Goal: Find specific page/section: Find specific page/section

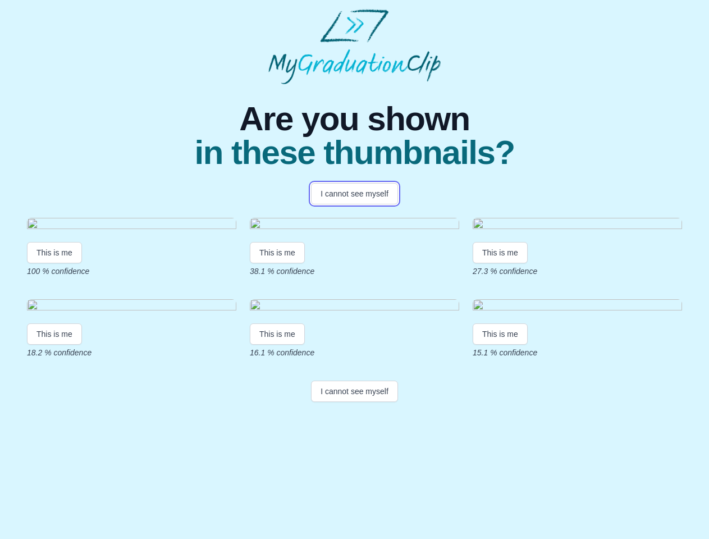
click at [354, 194] on button "I cannot see myself" at bounding box center [354, 193] width 87 height 21
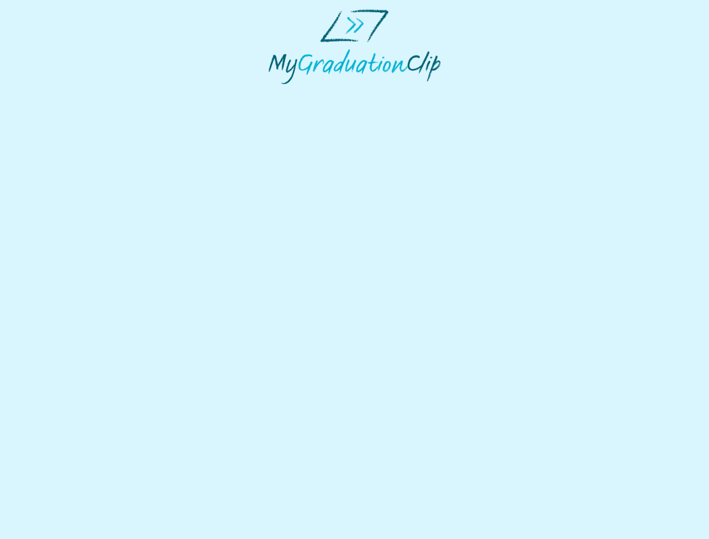
click at [54, 93] on html at bounding box center [354, 46] width 709 height 93
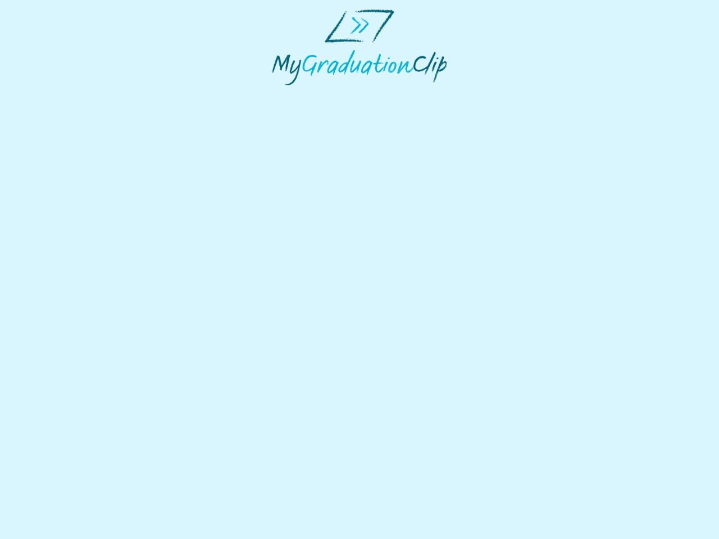
click at [279, 94] on html at bounding box center [359, 47] width 719 height 94
click at [503, 94] on html at bounding box center [359, 47] width 719 height 94
click at [54, 94] on html at bounding box center [359, 47] width 719 height 94
click at [279, 94] on html at bounding box center [359, 47] width 719 height 94
click at [503, 94] on html at bounding box center [359, 47] width 719 height 94
